Goal: Navigation & Orientation: Find specific page/section

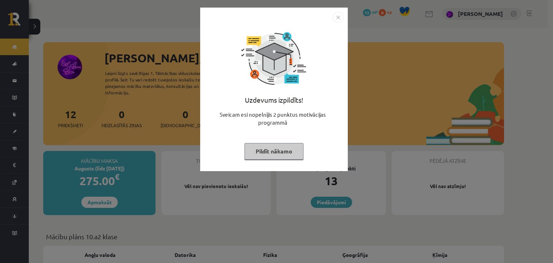
click at [267, 147] on button "Pildīt nākamo" at bounding box center [274, 151] width 59 height 17
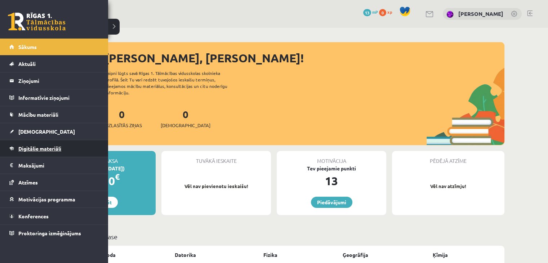
click at [43, 149] on span "Digitālie materiāli" at bounding box center [39, 148] width 43 height 6
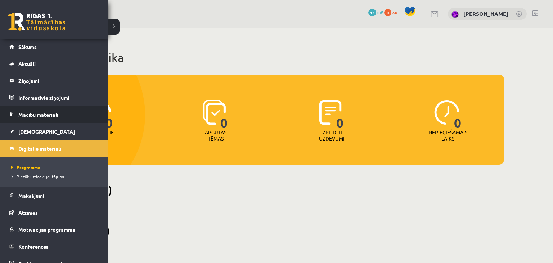
click at [41, 118] on link "Mācību materiāli" at bounding box center [54, 114] width 90 height 17
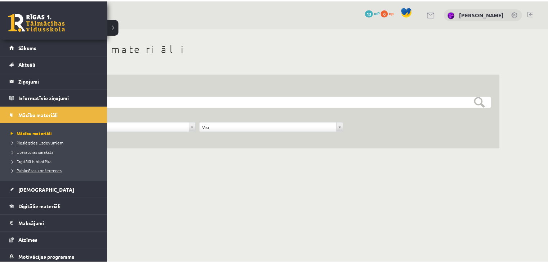
scroll to position [36, 0]
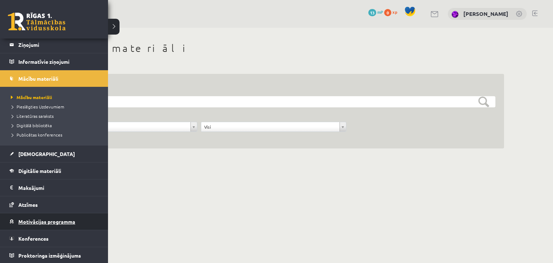
click at [34, 220] on span "Motivācijas programma" at bounding box center [46, 221] width 57 height 6
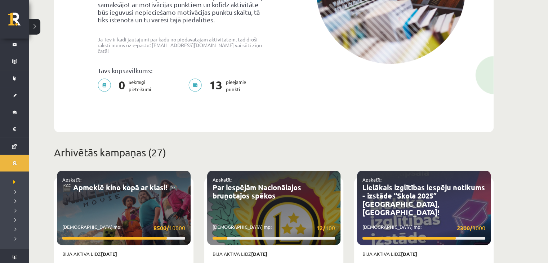
scroll to position [149, 0]
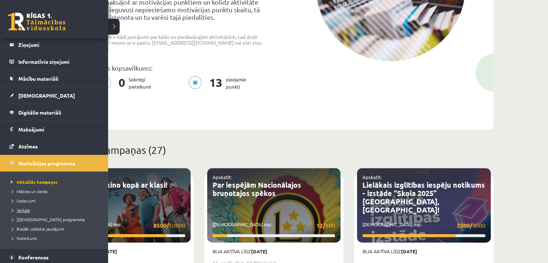
click at [27, 208] on span "Veikals" at bounding box center [19, 210] width 21 height 6
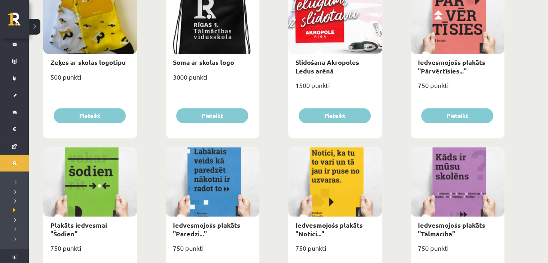
scroll to position [844, 0]
